Goal: Task Accomplishment & Management: Manage account settings

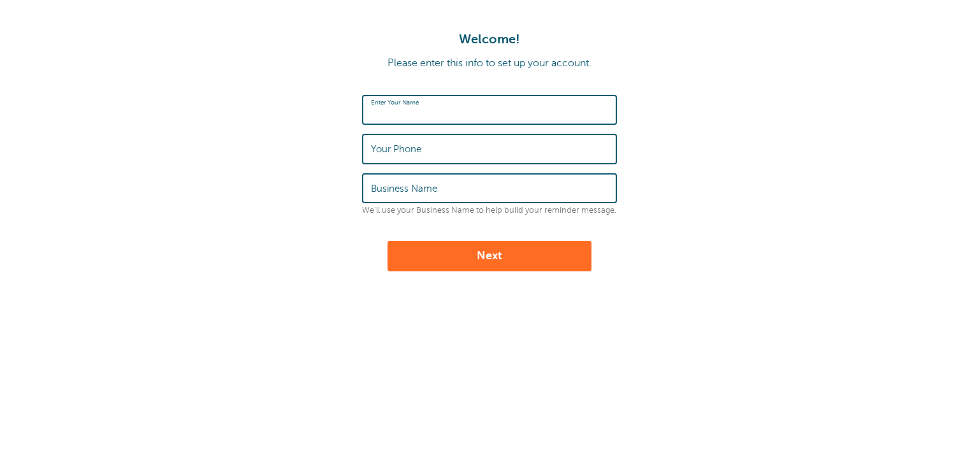
click at [579, 108] on input "Enter Your Name" at bounding box center [489, 109] width 237 height 27
type input "Rachel Ware"
type input "3125934709"
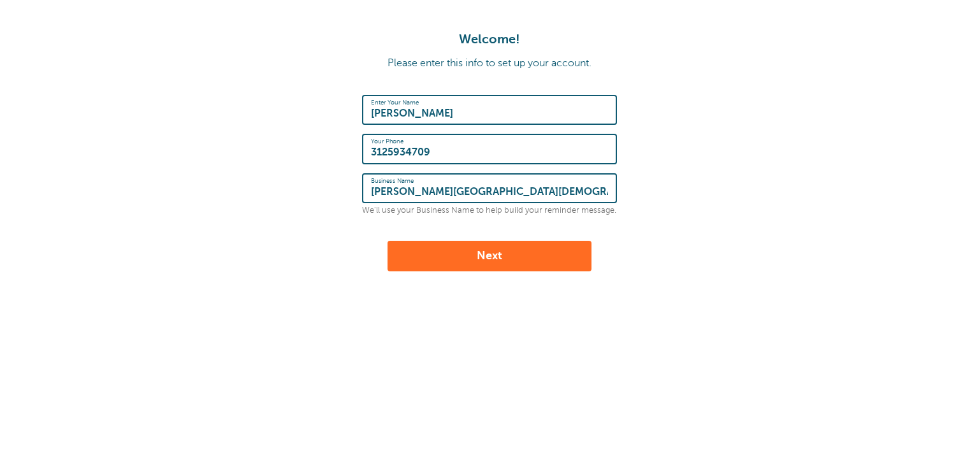
type input "Harding Street Church of God"
click at [533, 252] on button "Next" at bounding box center [489, 256] width 204 height 31
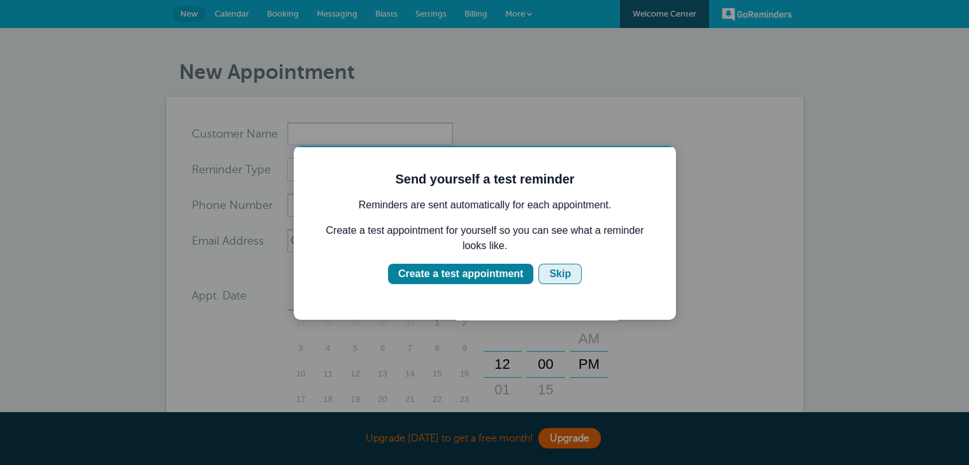
click at [554, 276] on div "Skip" at bounding box center [560, 273] width 22 height 15
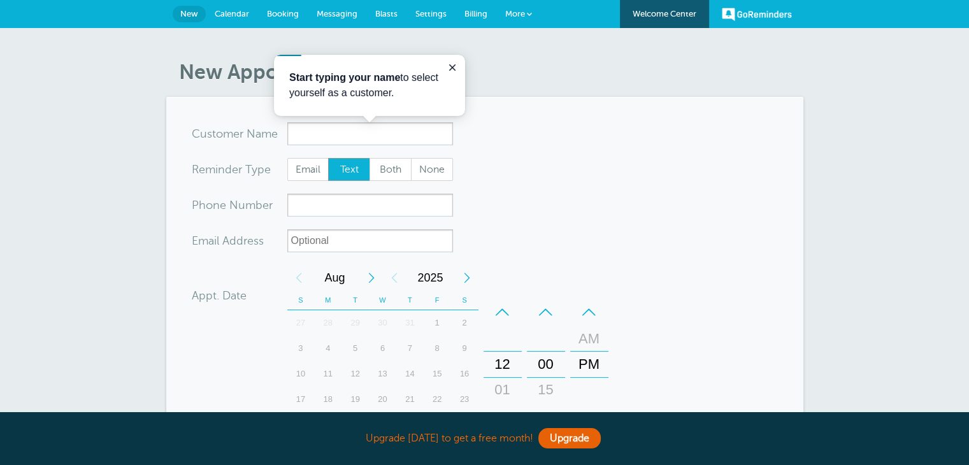
drag, startPoint x: 454, startPoint y: 63, endPoint x: 449, endPoint y: 57, distance: 7.7
click at [449, 57] on div "Start typing your name to select yourself as a customer." at bounding box center [369, 85] width 191 height 61
click at [453, 68] on icon "Close guide" at bounding box center [452, 67] width 6 height 6
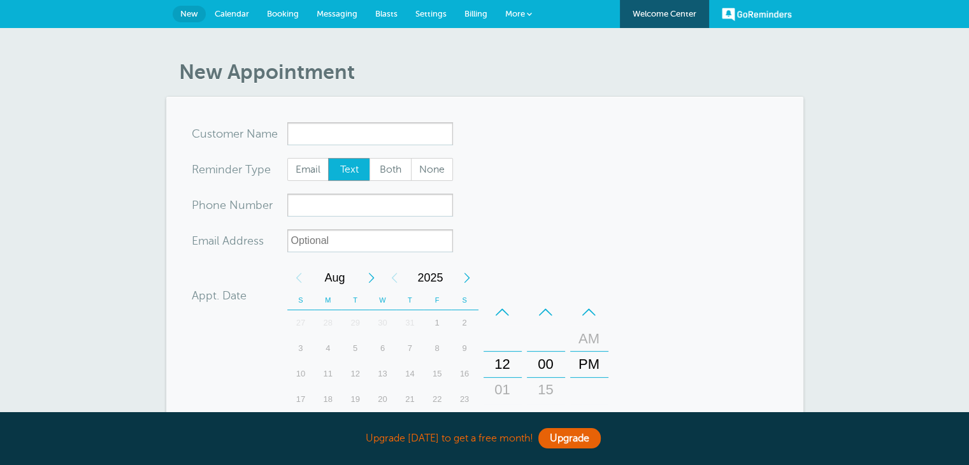
click at [391, 18] on span "Blasts" at bounding box center [386, 14] width 22 height 10
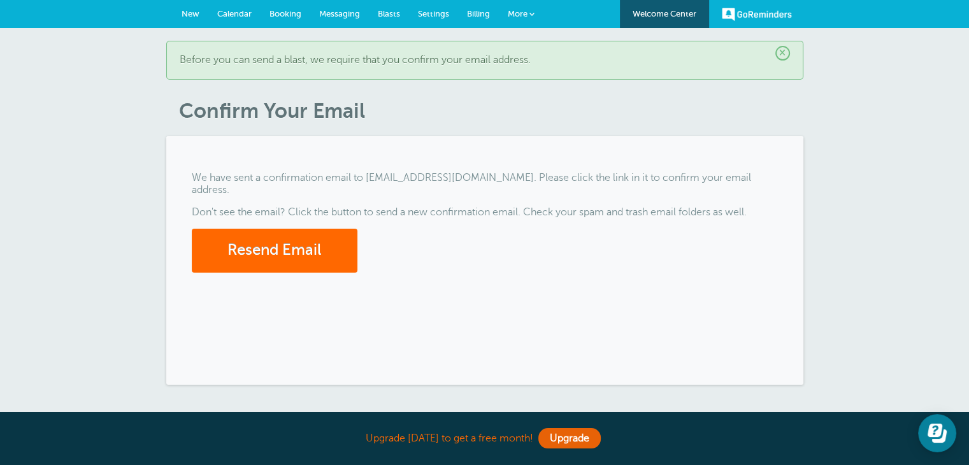
click at [447, 319] on div "We have sent a confirmation email to ware2travel@gmail.com. Please click the li…" at bounding box center [484, 260] width 637 height 249
click at [382, 11] on span "Blasts" at bounding box center [389, 14] width 22 height 10
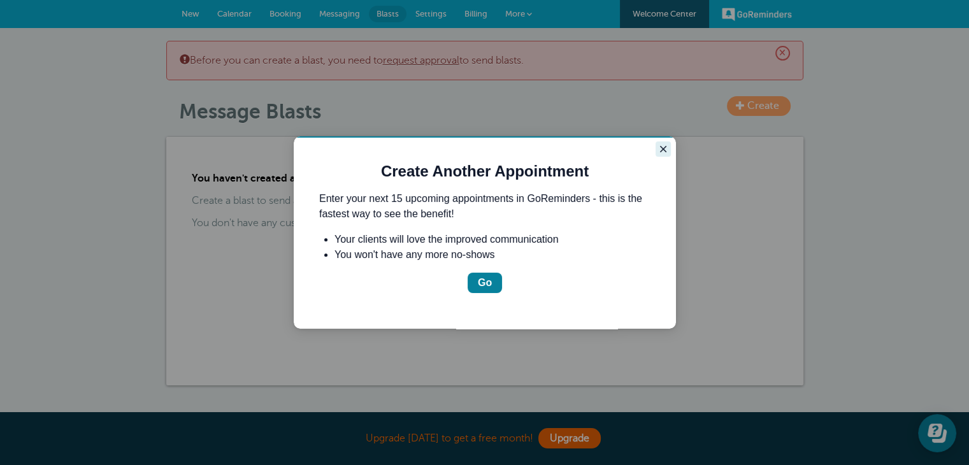
click at [666, 151] on icon "Close guide" at bounding box center [663, 149] width 10 height 10
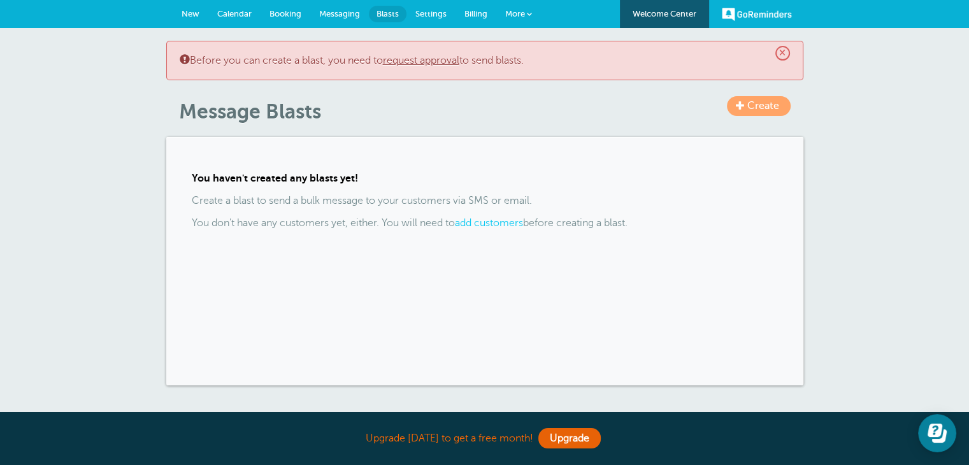
click at [484, 226] on link "add customers" at bounding box center [489, 222] width 68 height 11
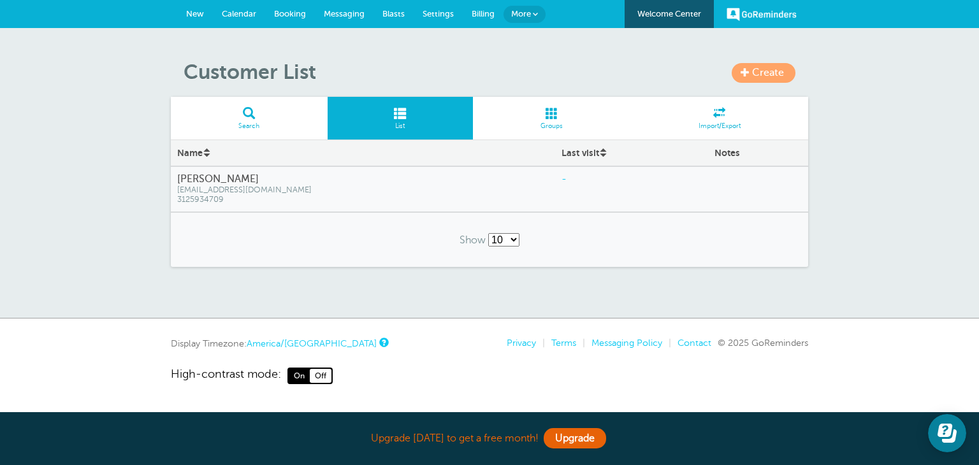
click at [709, 120] on link "Import/Export" at bounding box center [719, 118] width 178 height 43
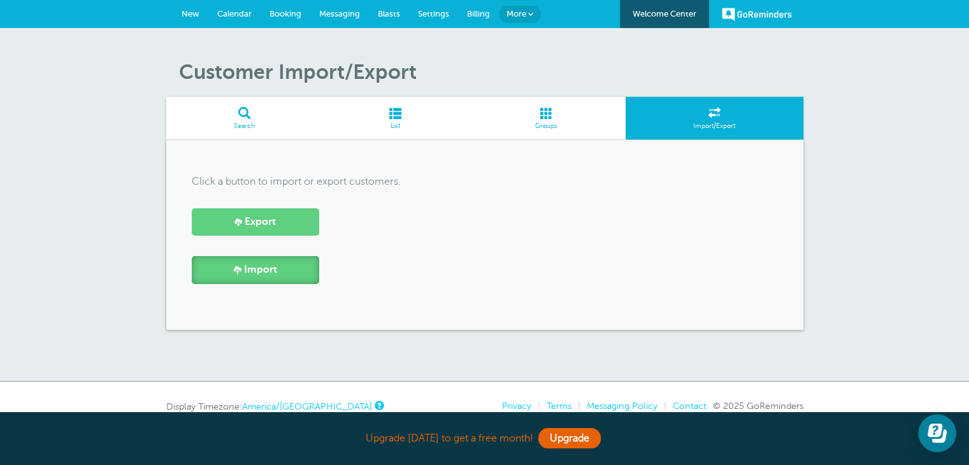
click at [237, 273] on span at bounding box center [238, 270] width 8 height 8
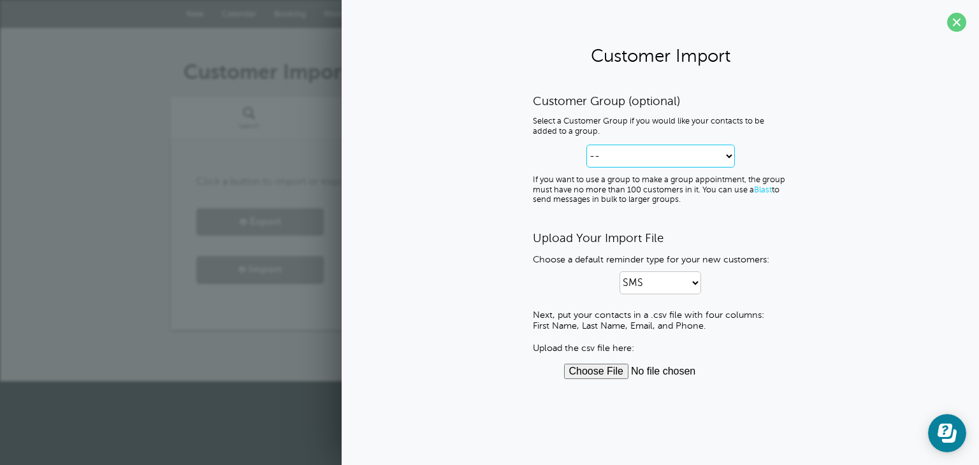
click at [729, 155] on select "-- Create new Customer Group" at bounding box center [660, 156] width 148 height 23
select select "--create-new-group--"
click at [586, 145] on select "-- Create new Customer Group" at bounding box center [660, 156] width 148 height 23
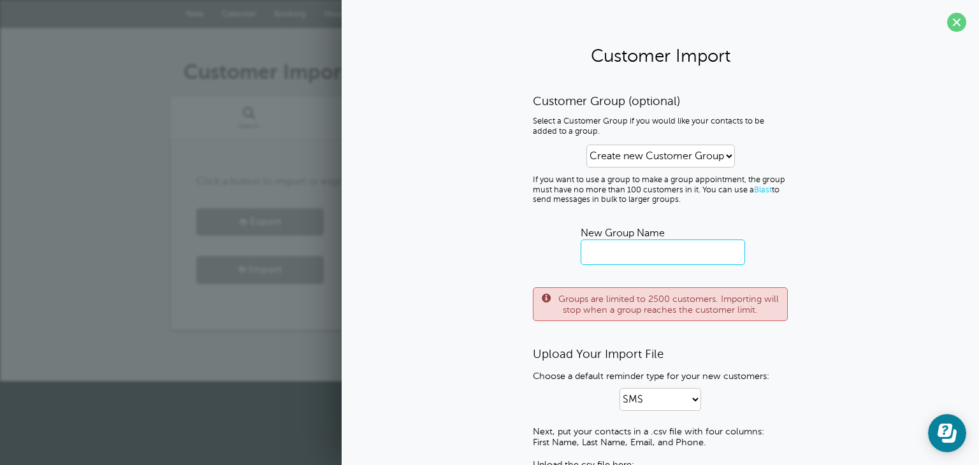
click at [674, 261] on input "text" at bounding box center [663, 252] width 164 height 25
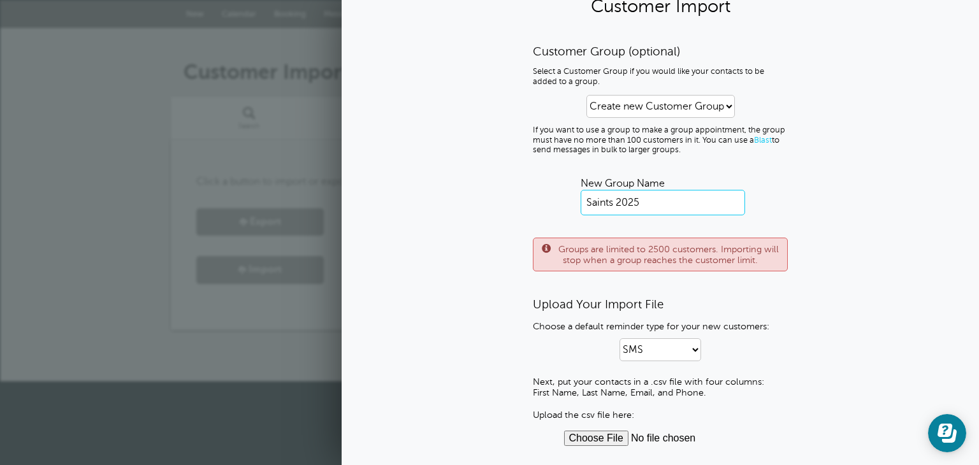
type input "Saints 2025"
click at [683, 350] on select "SMS Email SMS and Email" at bounding box center [660, 349] width 82 height 23
click at [596, 437] on input "file" at bounding box center [660, 438] width 193 height 15
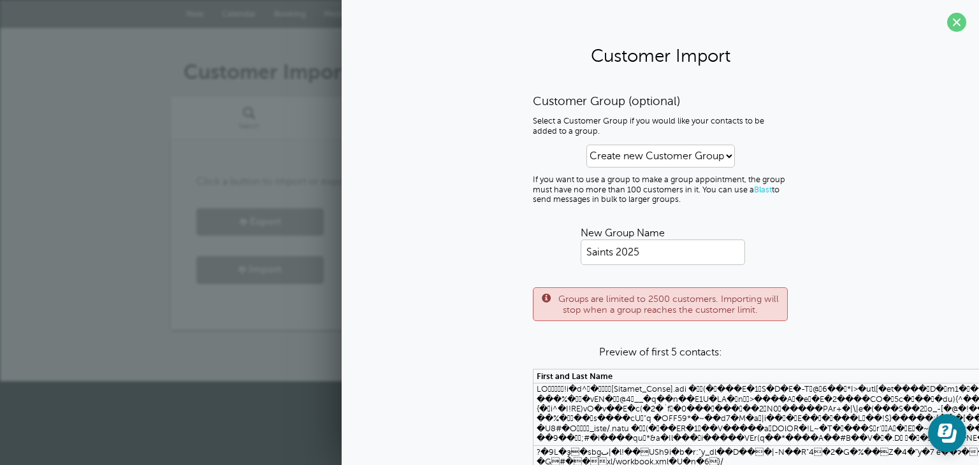
scroll to position [0, 0]
click at [947, 18] on span at bounding box center [956, 22] width 19 height 19
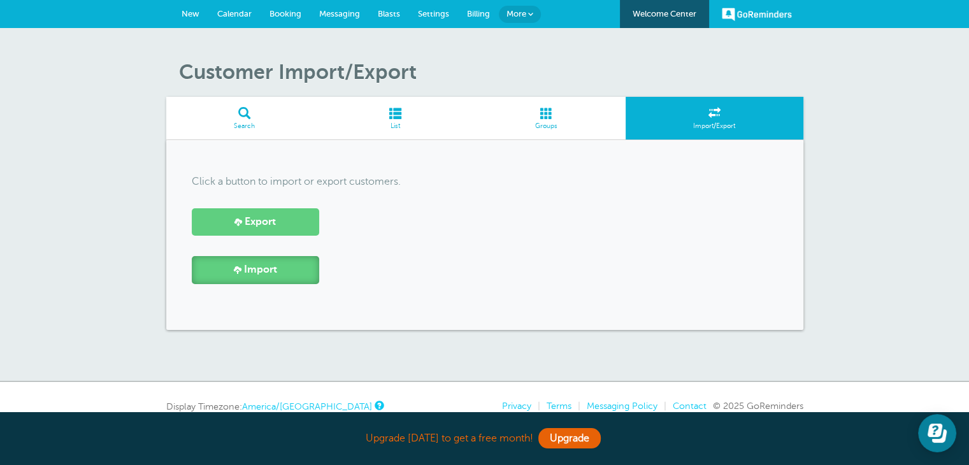
click at [268, 278] on link "Import" at bounding box center [255, 269] width 127 height 27
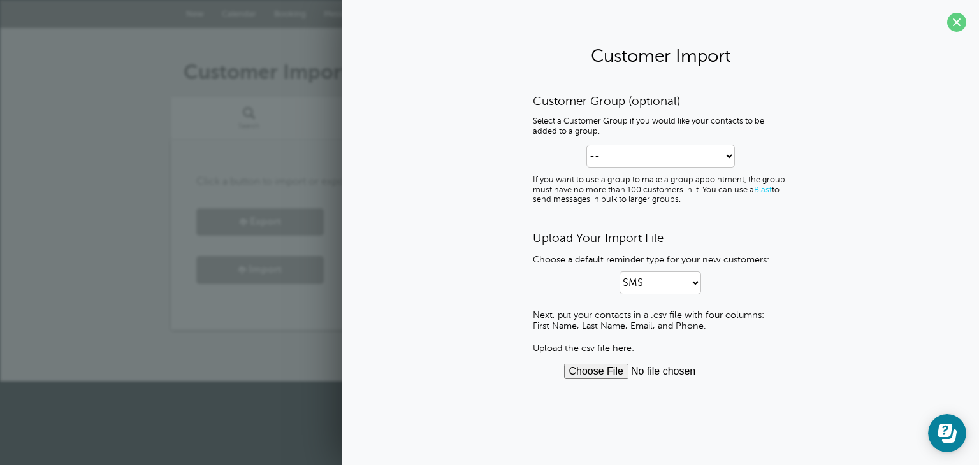
click at [956, 21] on span at bounding box center [956, 22] width 19 height 19
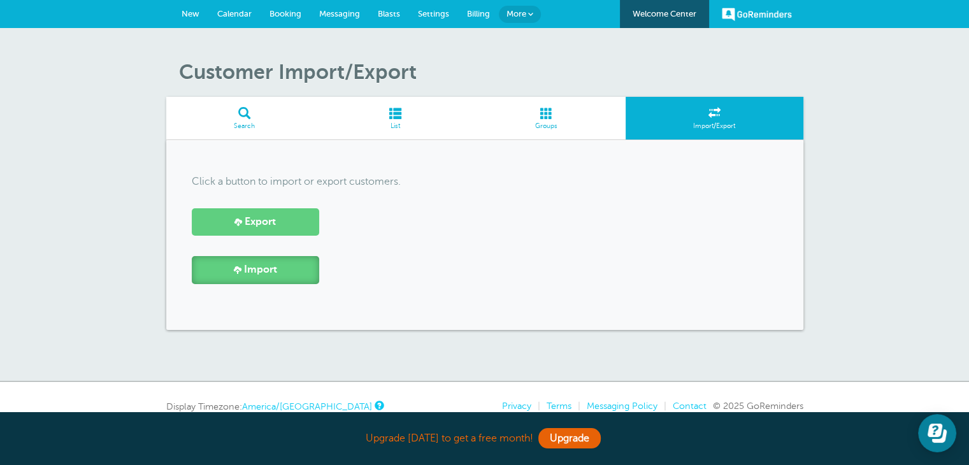
click at [269, 271] on span "Import" at bounding box center [260, 270] width 33 height 12
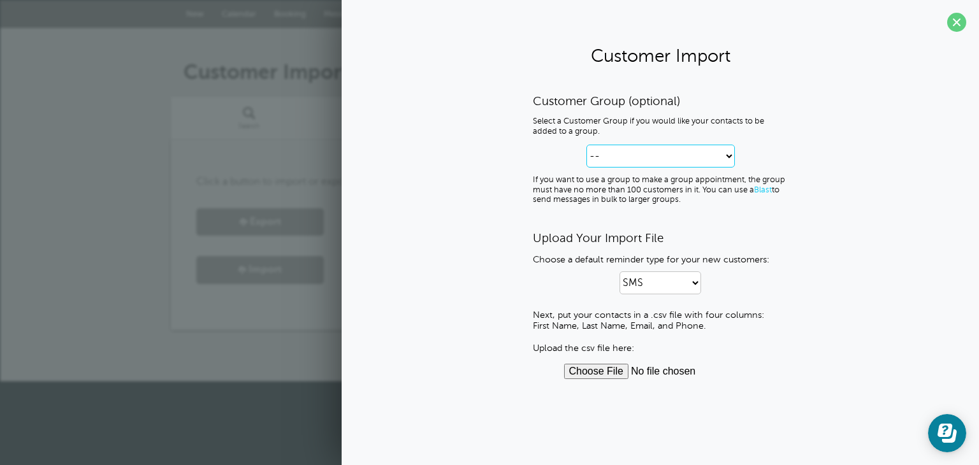
click at [702, 159] on select "-- Create new Customer Group" at bounding box center [660, 156] width 148 height 23
click at [586, 145] on select "-- Create new Customer Group" at bounding box center [660, 156] width 148 height 23
drag, startPoint x: 717, startPoint y: 159, endPoint x: 702, endPoint y: 166, distance: 16.2
click at [717, 159] on select "-- Create new Customer Group" at bounding box center [660, 156] width 148 height 23
select select "--create-new-group--"
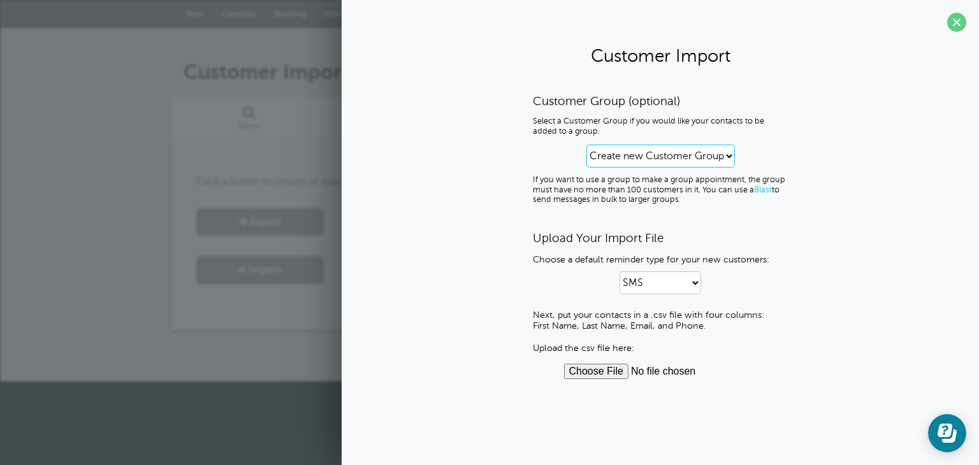
click at [586, 145] on select "-- Create new Customer Group" at bounding box center [660, 156] width 148 height 23
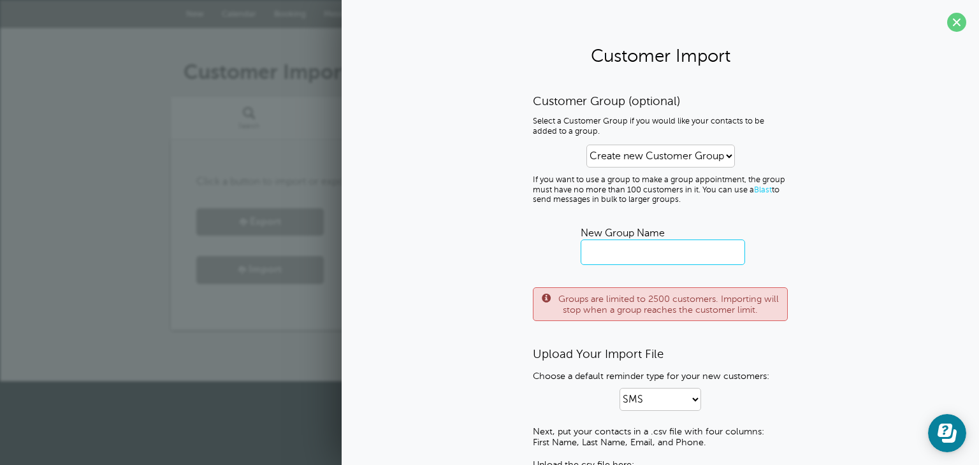
click at [658, 247] on input "text" at bounding box center [663, 252] width 164 height 25
type input "Saints 2025"
click at [914, 307] on div "Customer Group (optional) Select a Customer Group if you would like your contac…" at bounding box center [660, 295] width 612 height 402
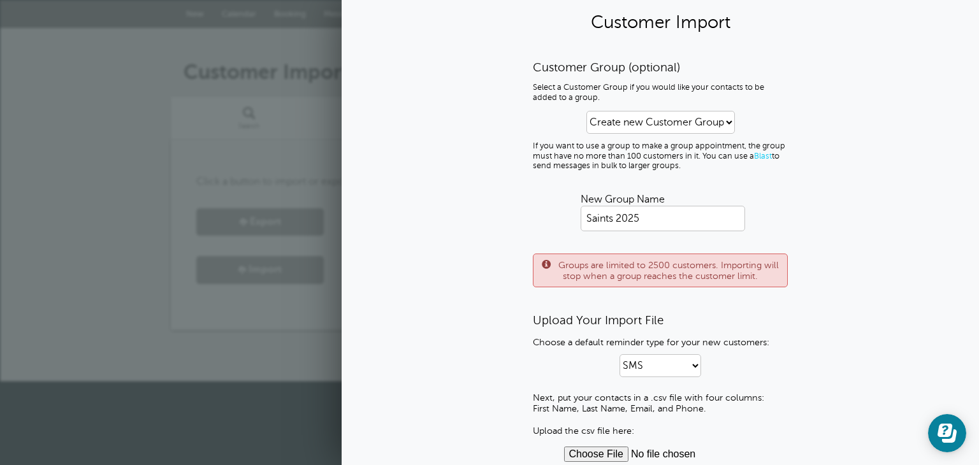
scroll to position [50, 0]
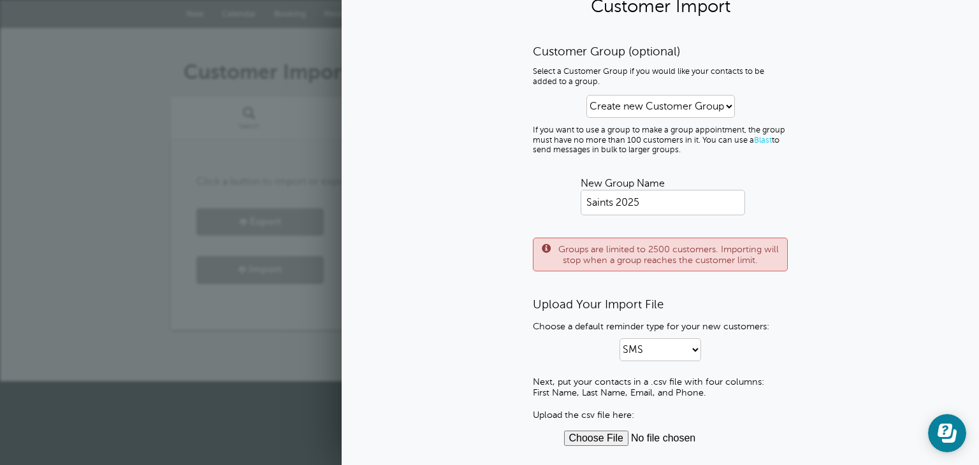
click at [581, 434] on input "file" at bounding box center [660, 438] width 193 height 15
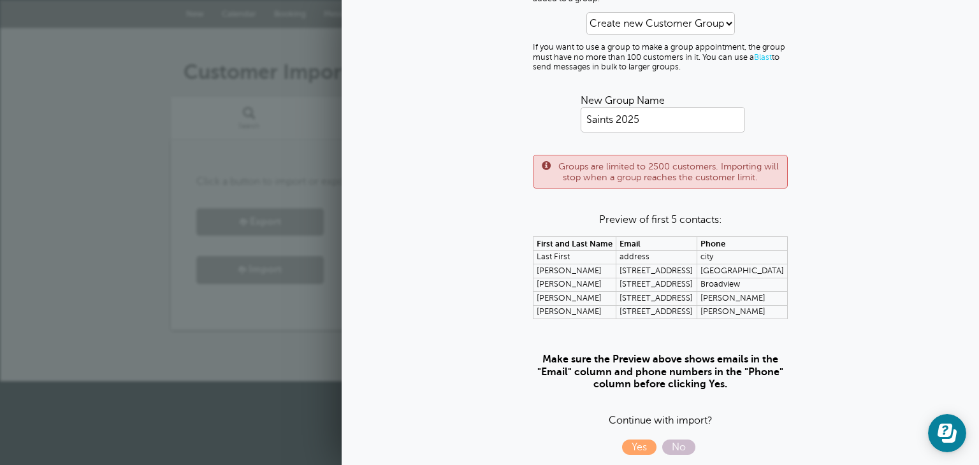
scroll to position [141, 0]
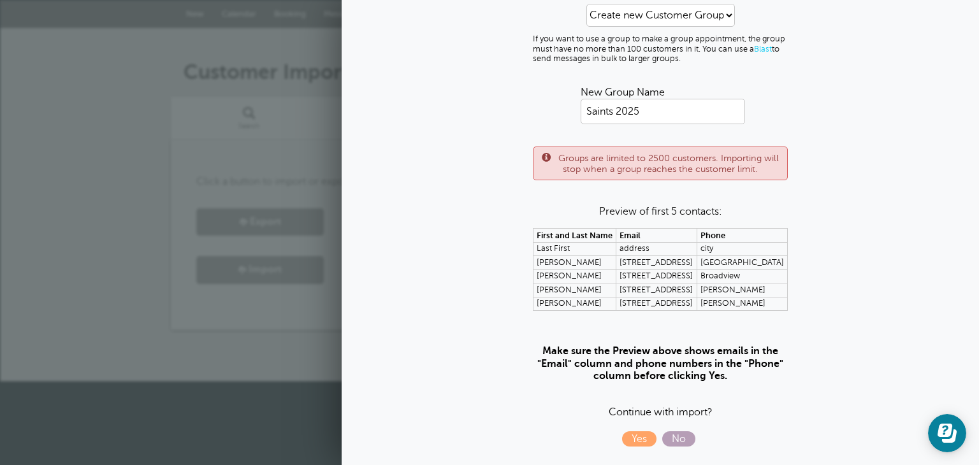
click at [681, 437] on span "No" at bounding box center [678, 438] width 33 height 15
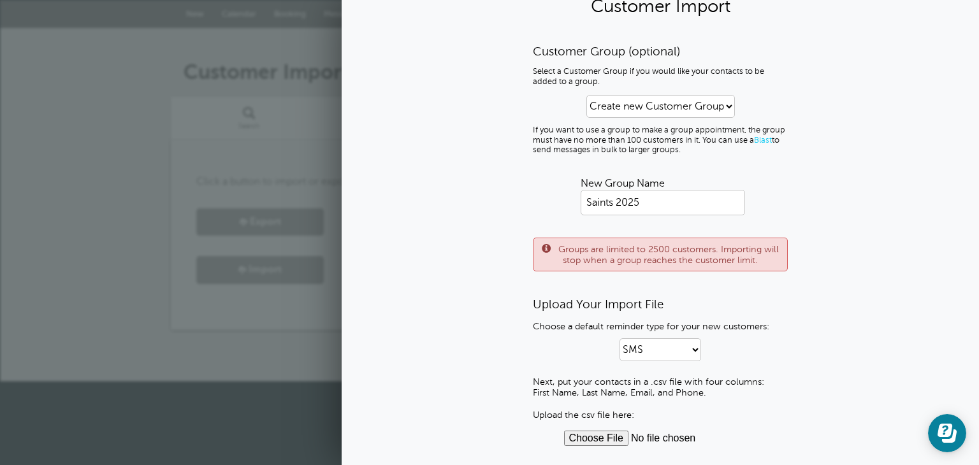
click at [593, 438] on input "file" at bounding box center [660, 438] width 193 height 15
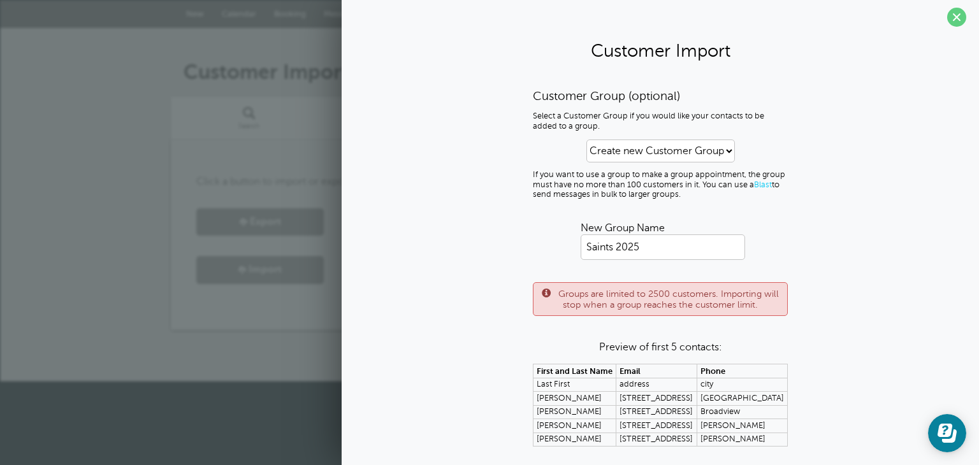
scroll to position [0, 0]
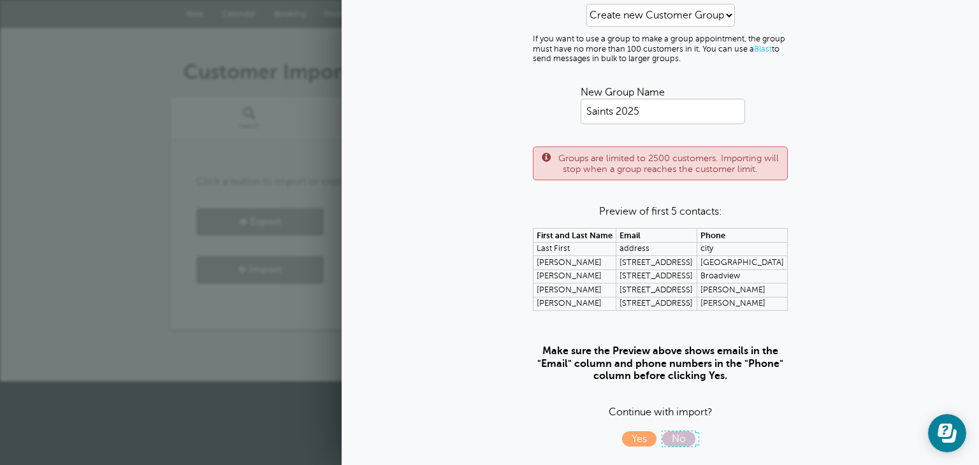
click at [678, 437] on span "No" at bounding box center [678, 438] width 33 height 15
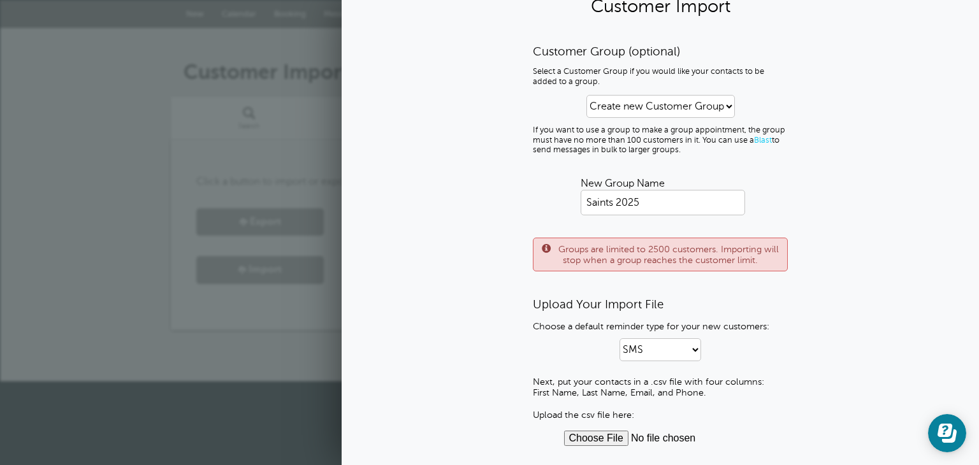
click at [231, 382] on html "Upgrade [DATE] to get a free month! Upgrade GoReminders [GEOGRAPHIC_DATA] New C…" at bounding box center [489, 191] width 979 height 382
click at [602, 438] on input "file" at bounding box center [660, 438] width 193 height 15
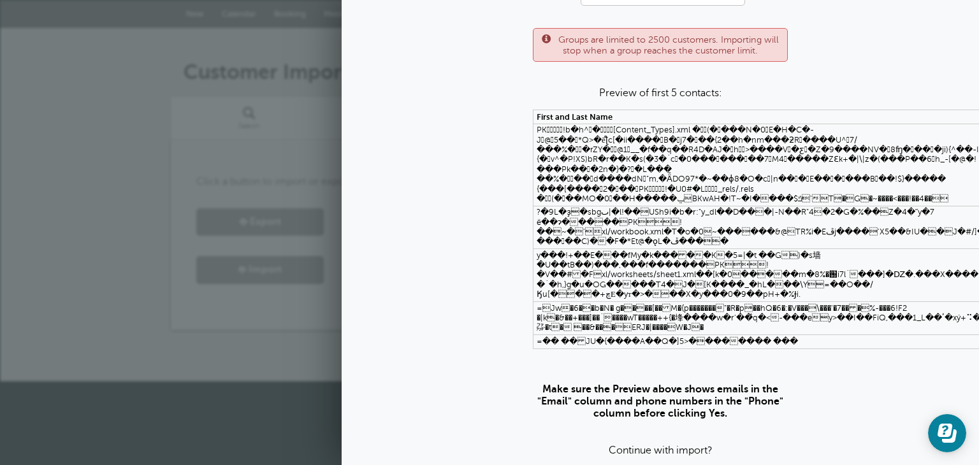
scroll to position [327, 0]
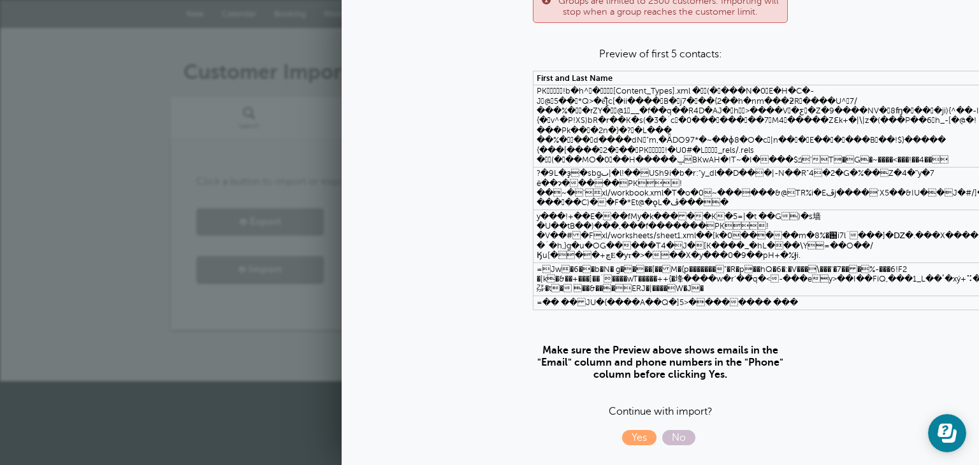
click at [686, 439] on section "Customer Import Customer Group (optional) Select a Customer Group if you would …" at bounding box center [660, 83] width 637 height 763
click at [679, 430] on span "No" at bounding box center [678, 437] width 33 height 15
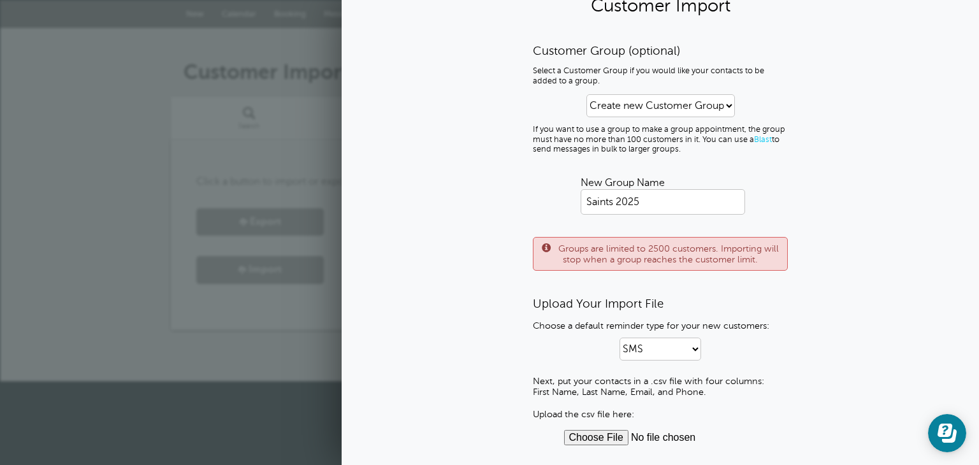
scroll to position [50, 0]
click at [602, 441] on input "file" at bounding box center [660, 438] width 193 height 15
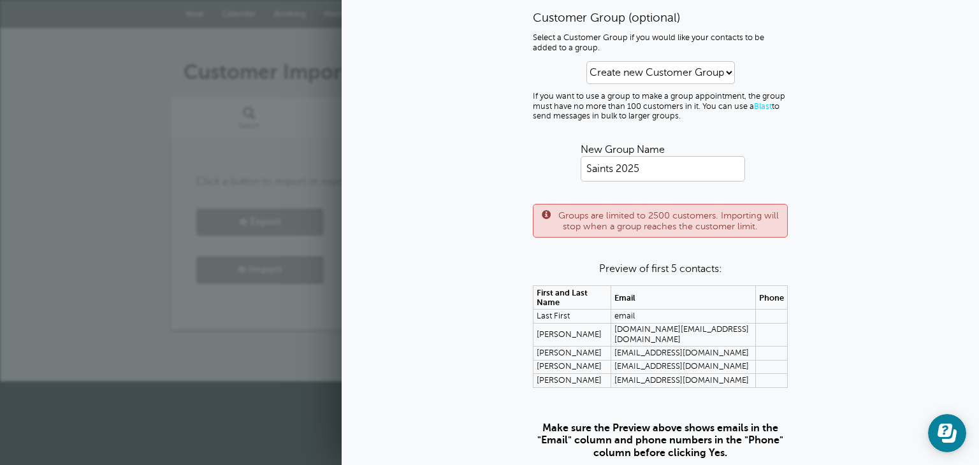
scroll to position [141, 0]
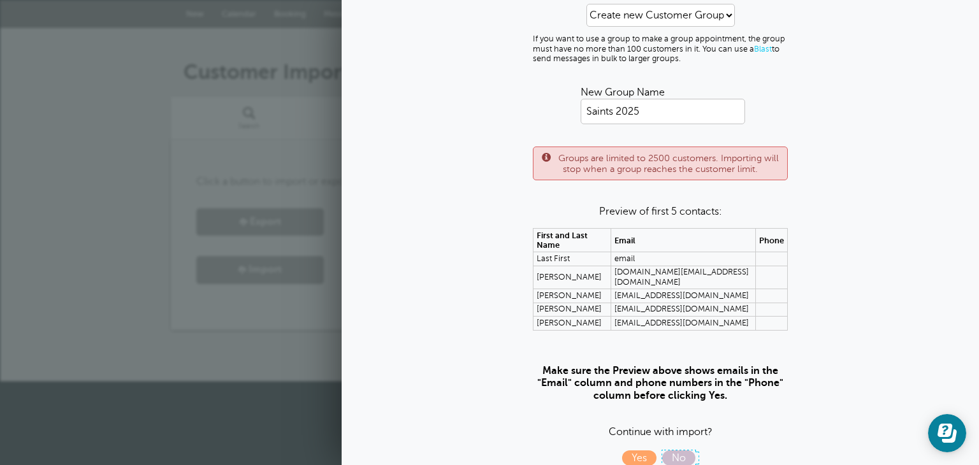
click at [673, 451] on span "No" at bounding box center [678, 458] width 33 height 15
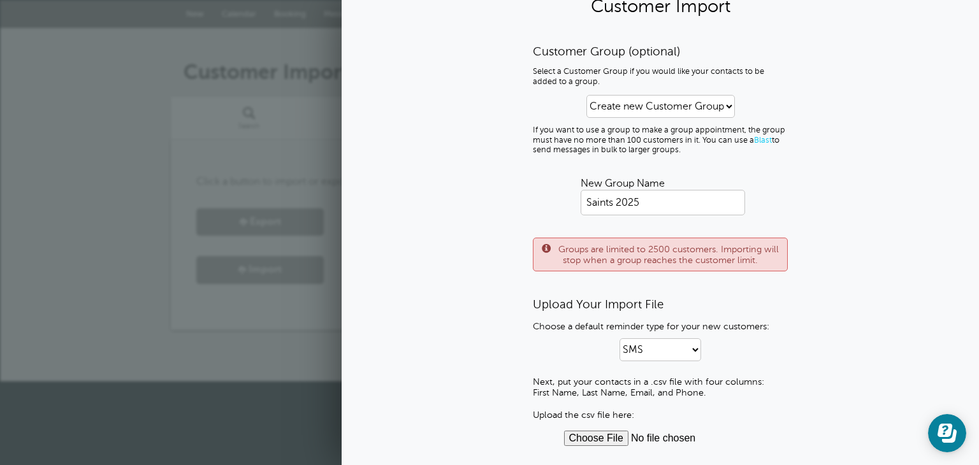
click at [604, 440] on input "file" at bounding box center [660, 438] width 193 height 15
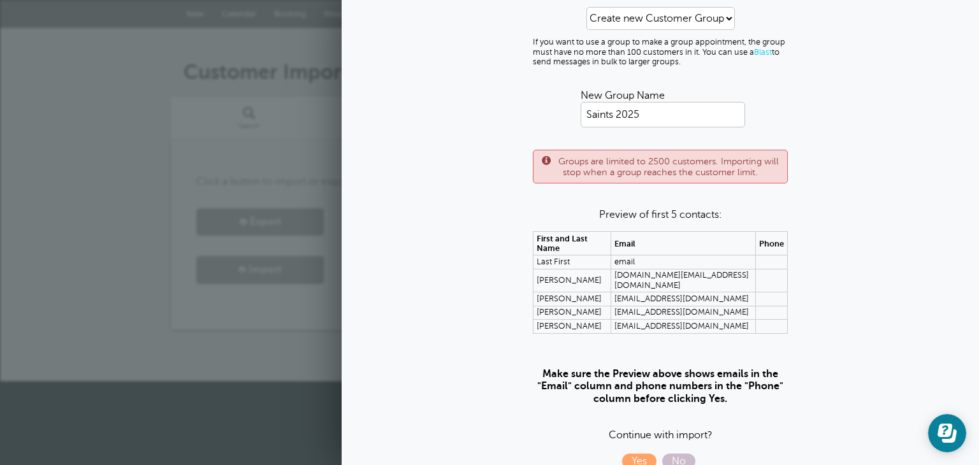
scroll to position [141, 0]
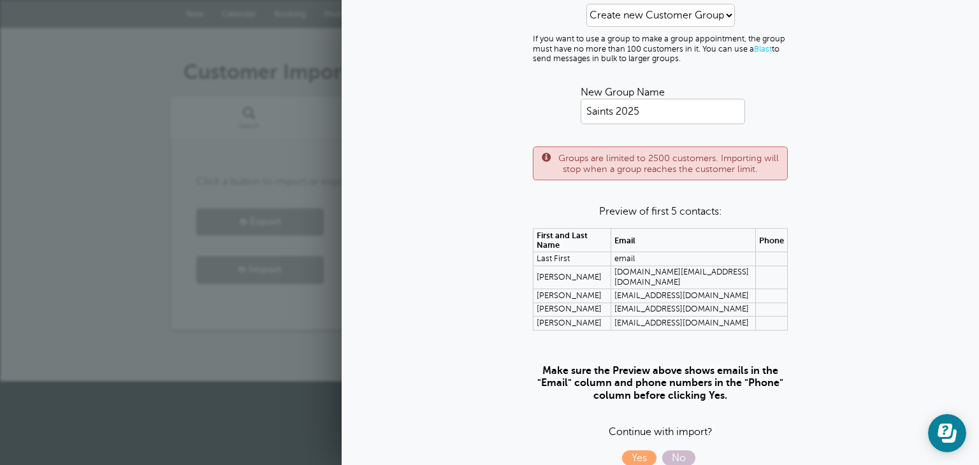
click at [769, 303] on td at bounding box center [771, 309] width 32 height 13
click at [675, 451] on span "No" at bounding box center [678, 458] width 33 height 15
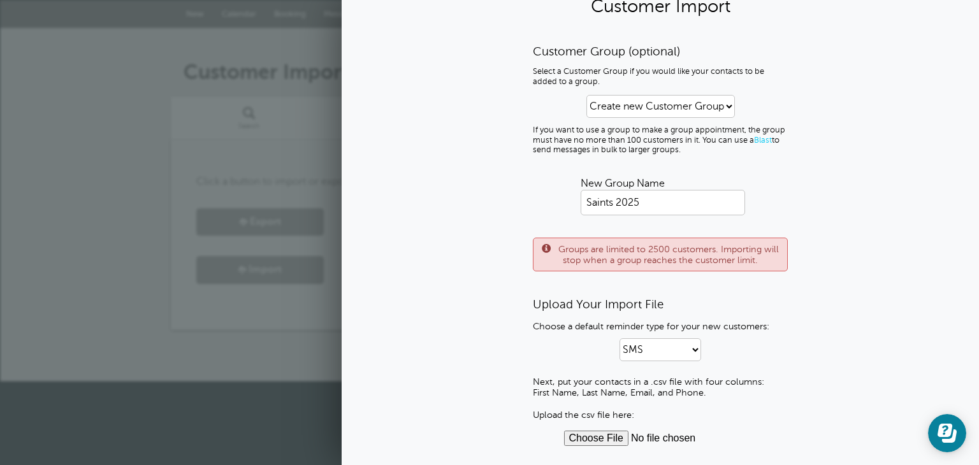
click at [140, 121] on div "Customer Import/Export Search List Groups Import/Export Click a button to impor…" at bounding box center [489, 205] width 979 height 354
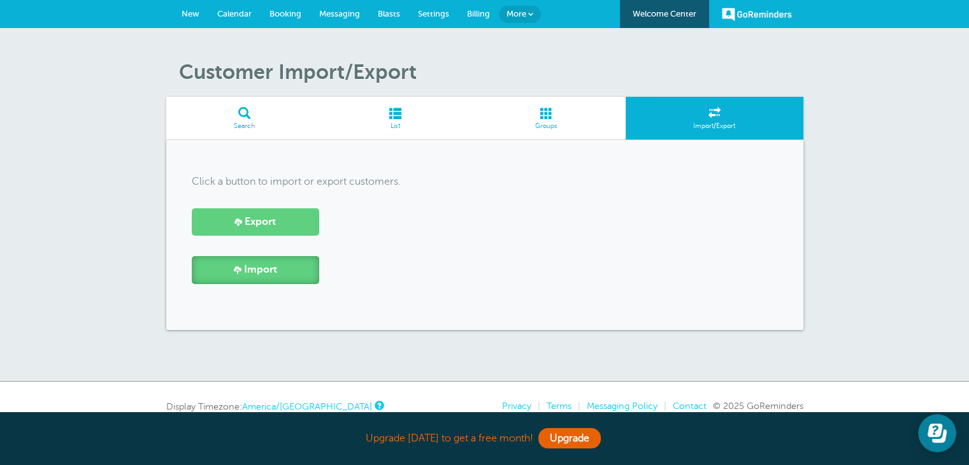
click at [280, 278] on link "Import" at bounding box center [255, 269] width 127 height 27
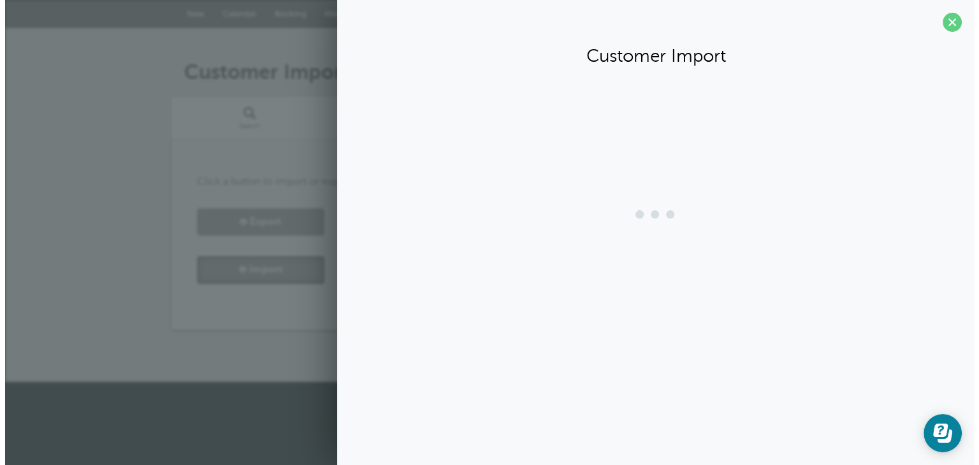
scroll to position [0, 0]
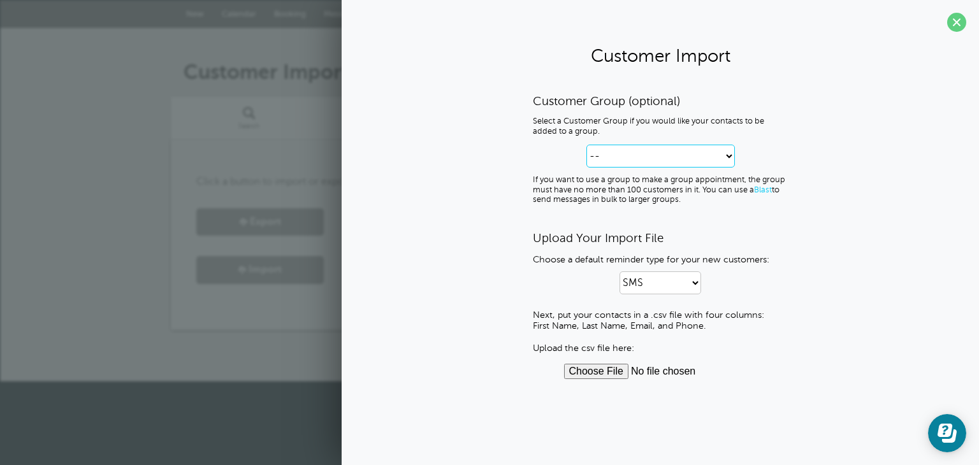
click at [631, 159] on select "-- Create new Customer Group" at bounding box center [660, 156] width 148 height 23
select select "--create-new-group--"
click at [586, 145] on select "-- Create new Customer Group" at bounding box center [660, 156] width 148 height 23
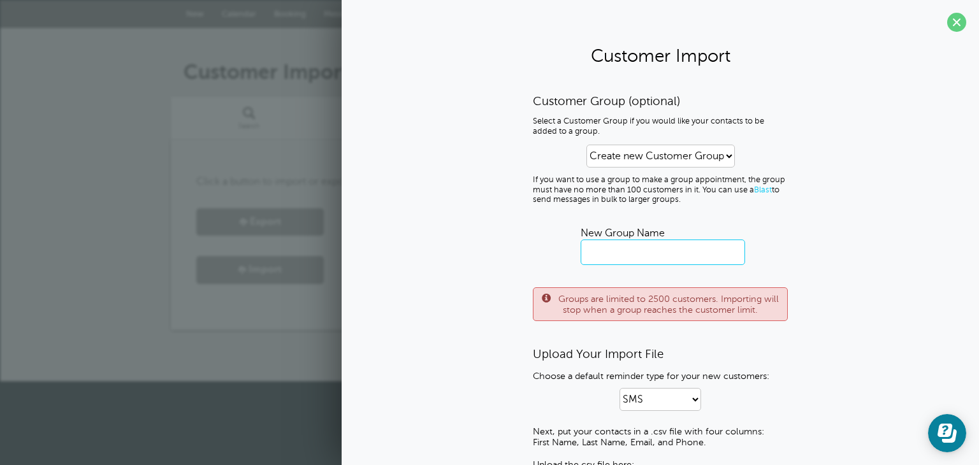
click at [658, 243] on input "text" at bounding box center [663, 252] width 164 height 25
type input "Saints 2025"
click at [484, 359] on div "Customer Group (optional) Select a Customer Group if you would like your contac…" at bounding box center [660, 295] width 612 height 402
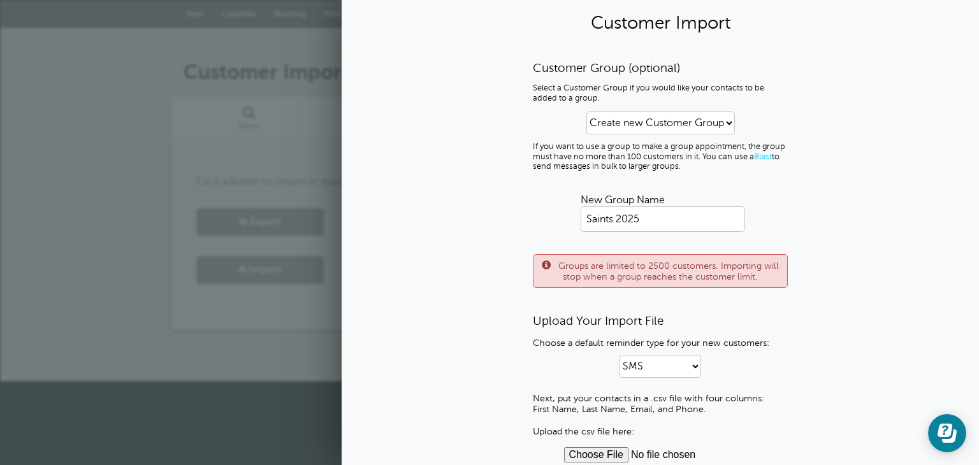
scroll to position [50, 0]
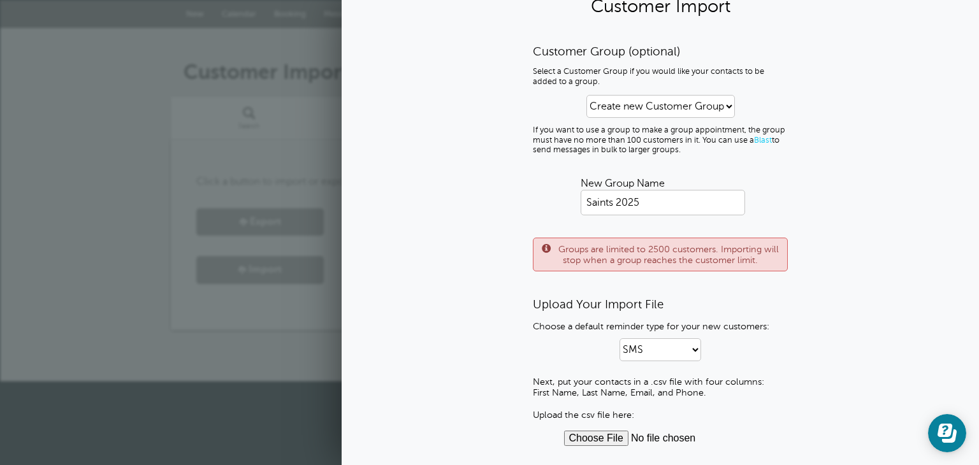
click at [601, 443] on input "file" at bounding box center [660, 438] width 193 height 15
type input "C:\fakepath\saints2025.csv.xlsx"
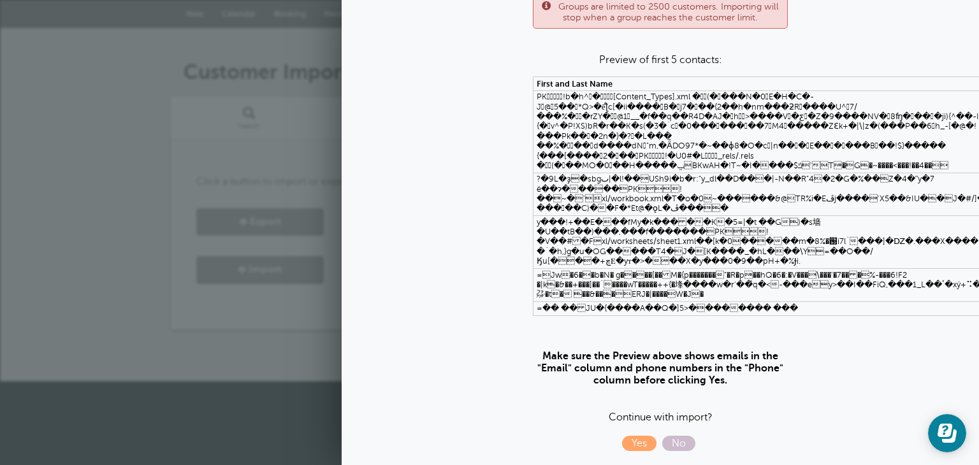
scroll to position [327, 0]
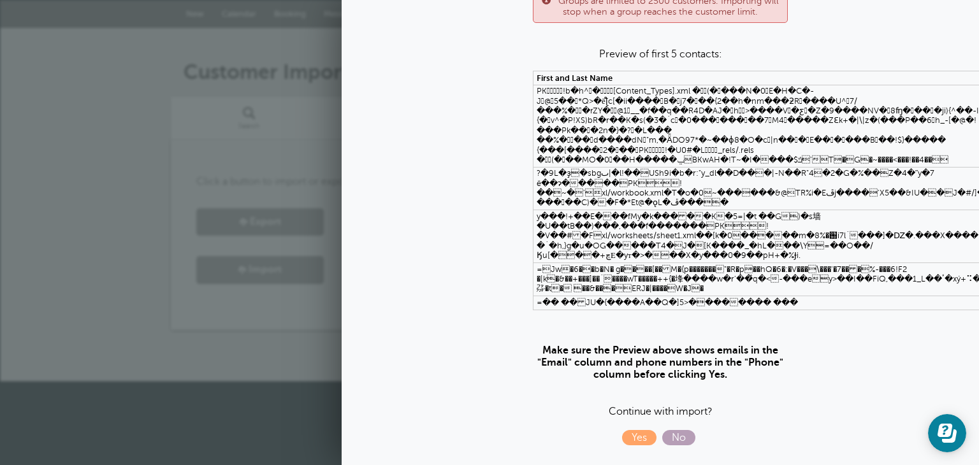
click at [679, 430] on span "No" at bounding box center [678, 437] width 33 height 15
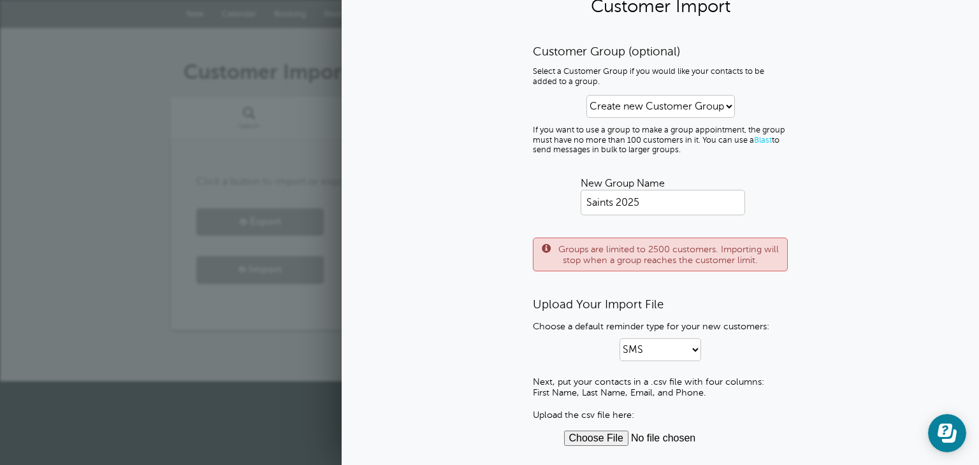
click at [612, 438] on input "file" at bounding box center [660, 438] width 193 height 15
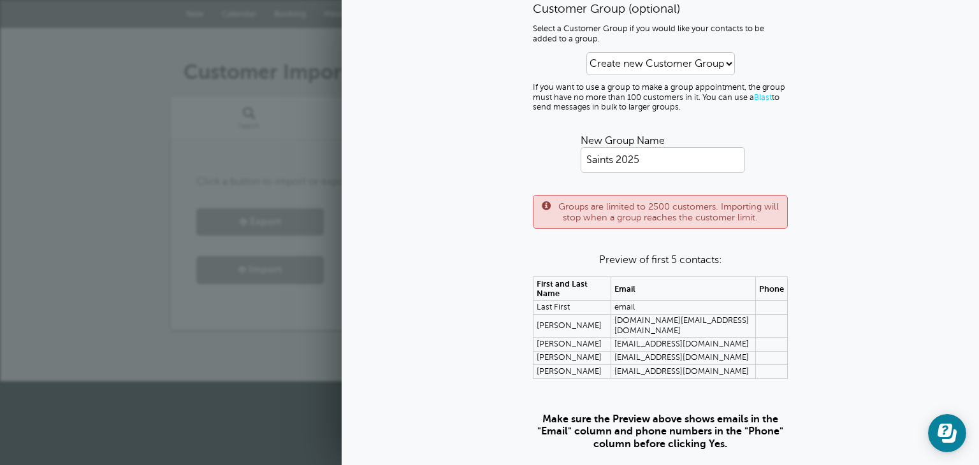
scroll to position [141, 0]
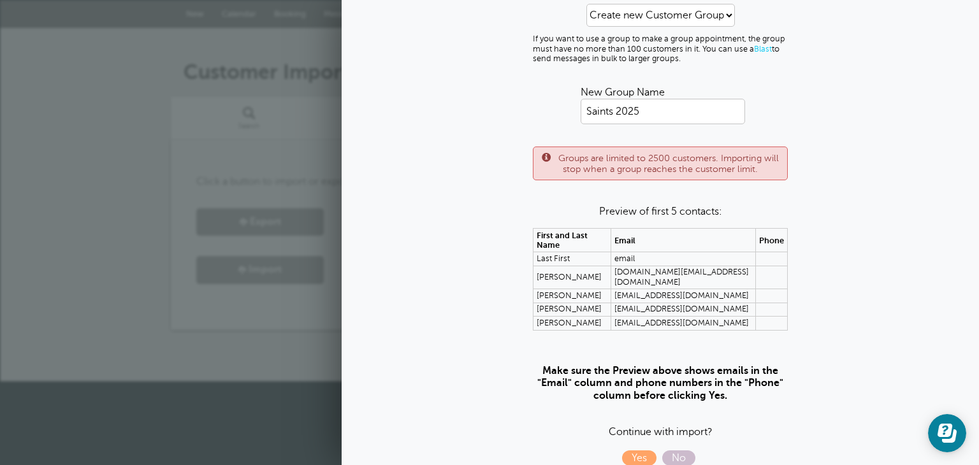
click at [764, 252] on td at bounding box center [771, 258] width 32 height 13
drag, startPoint x: 942, startPoint y: 442, endPoint x: 976, endPoint y: 475, distance: 47.3
click at [941, 442] on icon "Open Learn | Contact Us" at bounding box center [946, 433] width 19 height 19
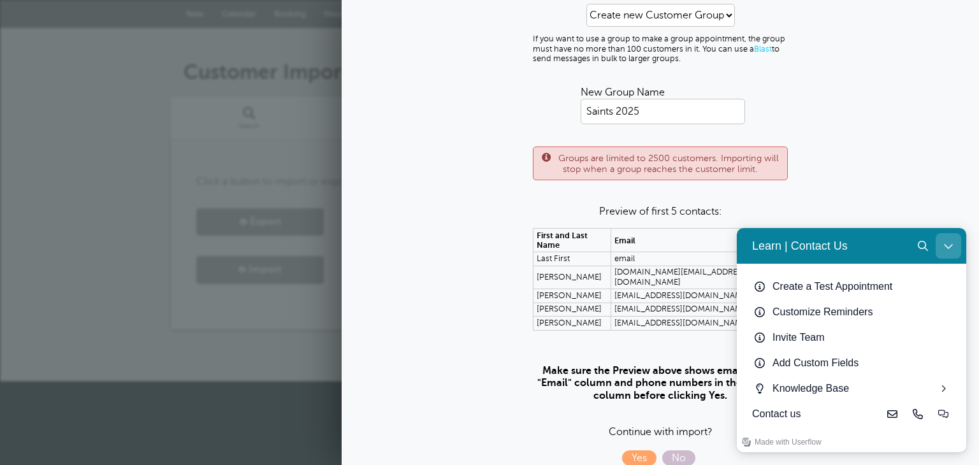
click at [948, 245] on icon "Close Learn | Contact Us" at bounding box center [948, 246] width 10 height 10
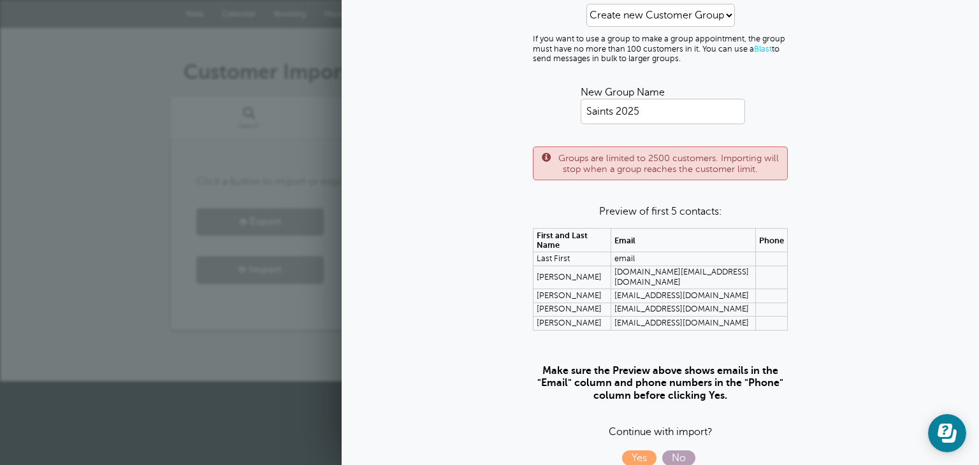
click at [680, 451] on span "No" at bounding box center [678, 458] width 33 height 15
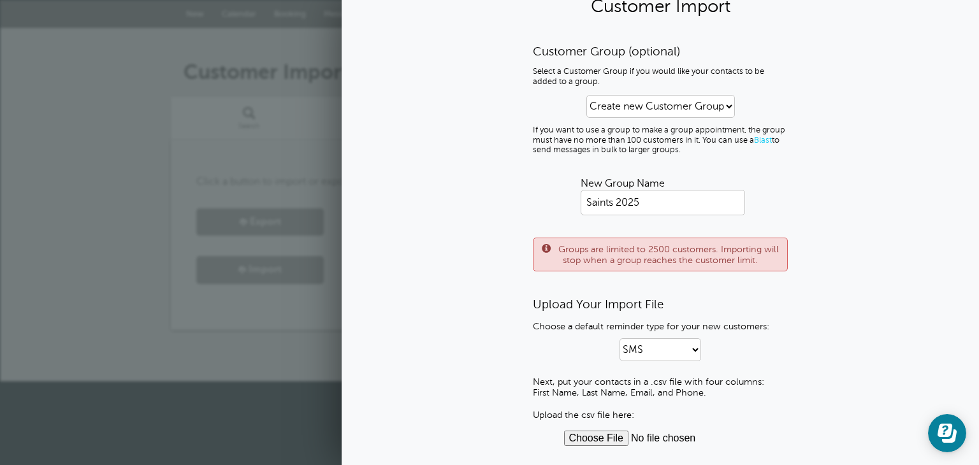
click at [601, 440] on input "file" at bounding box center [660, 438] width 193 height 15
